Goal: Task Accomplishment & Management: Manage account settings

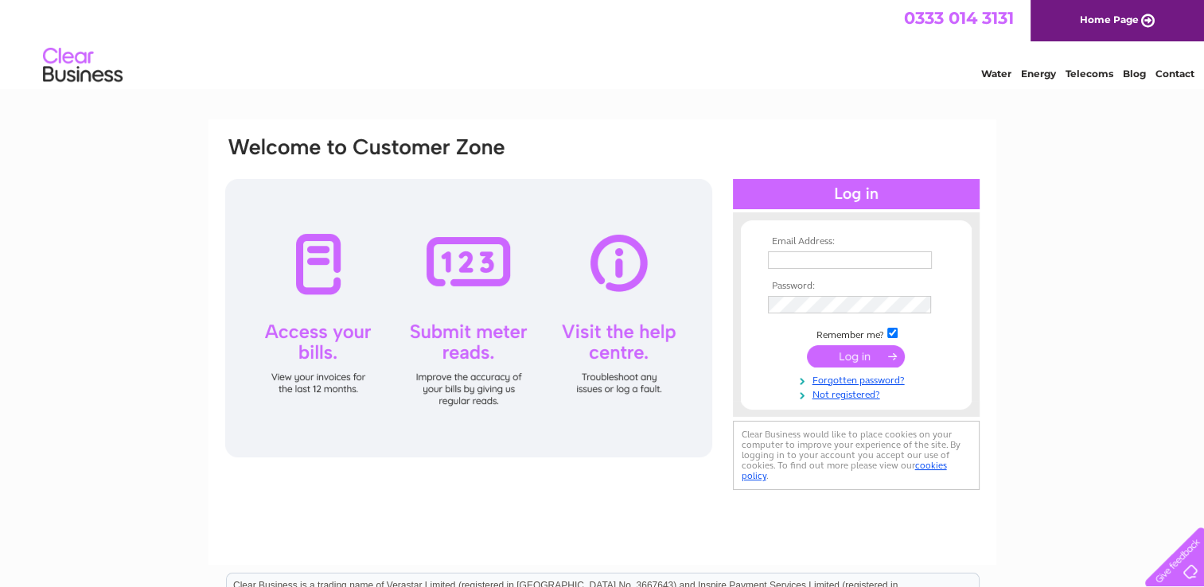
type input "[PERSON_NAME][EMAIL_ADDRESS][DOMAIN_NAME]"
click at [850, 355] on input "submit" at bounding box center [856, 356] width 98 height 22
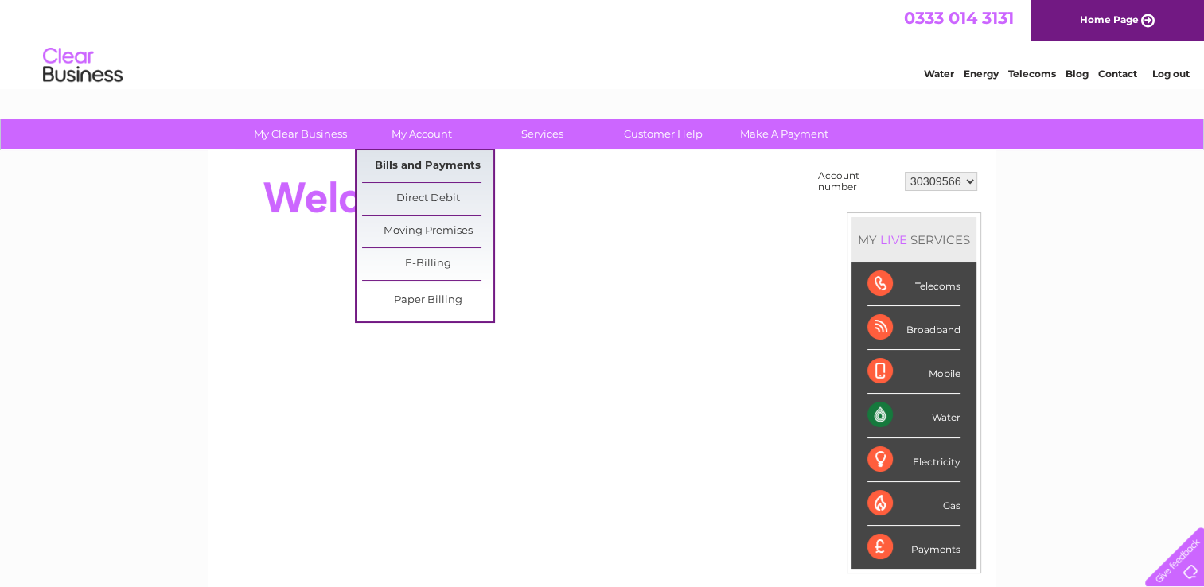
click at [417, 170] on link "Bills and Payments" at bounding box center [427, 166] width 131 height 32
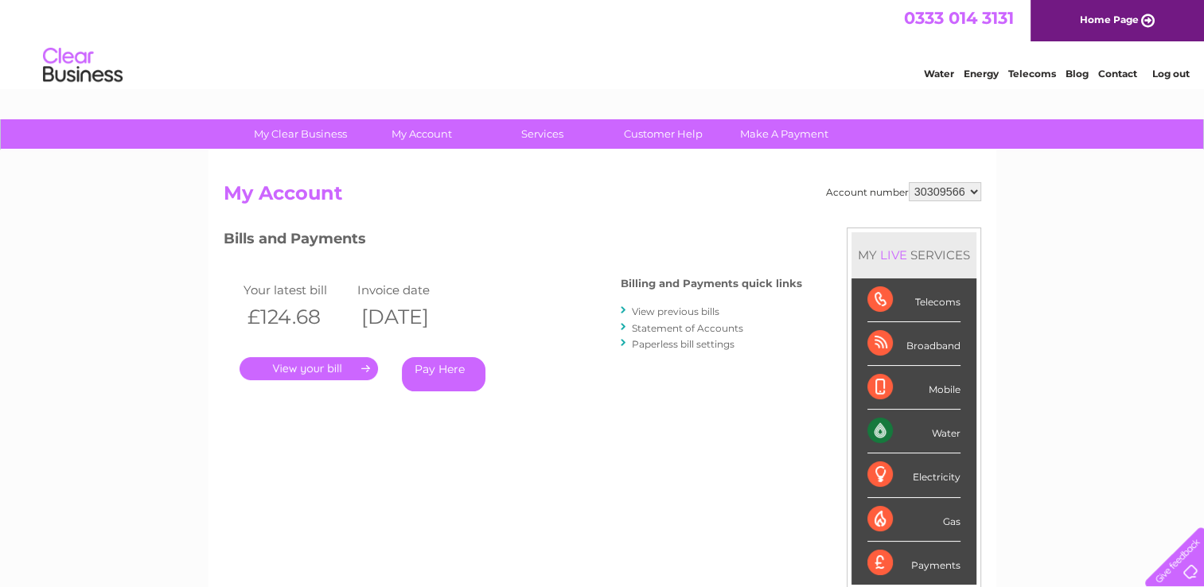
click at [316, 371] on link "." at bounding box center [308, 368] width 138 height 23
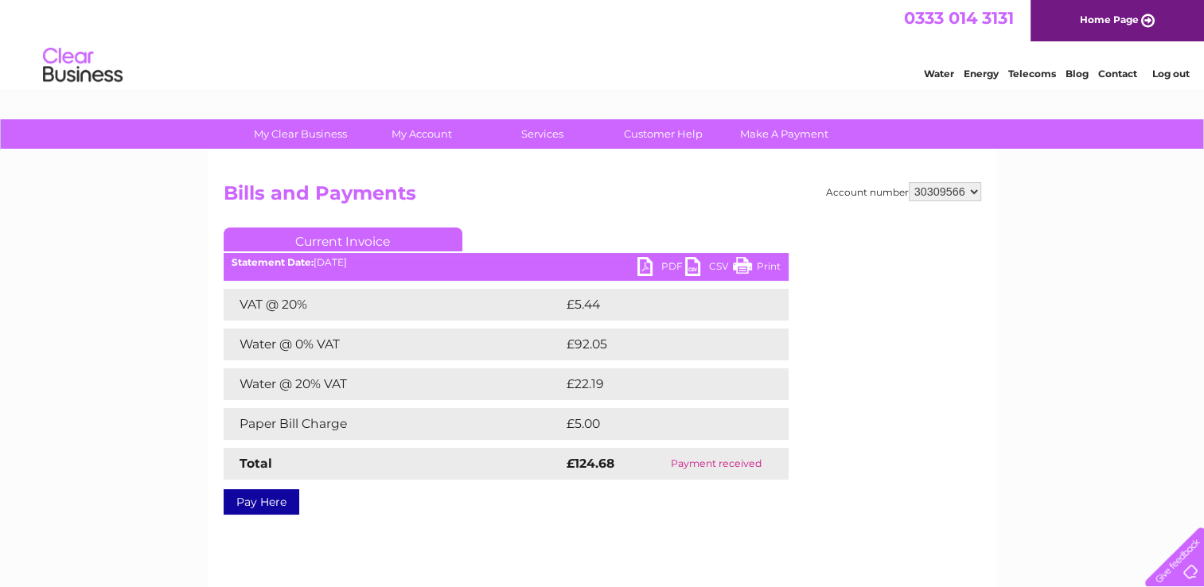
click at [662, 276] on link "PDF" at bounding box center [661, 268] width 48 height 23
